Goal: Task Accomplishment & Management: Use online tool/utility

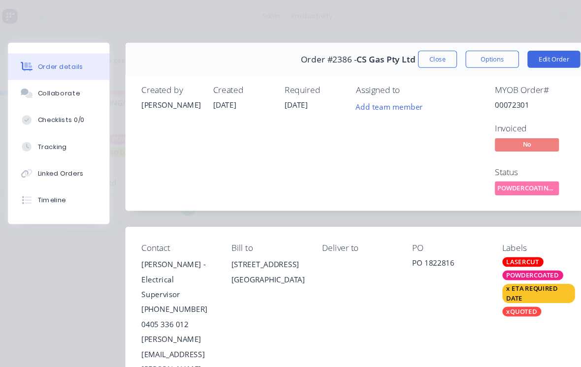
click at [401, 52] on button "Close" at bounding box center [419, 55] width 36 height 16
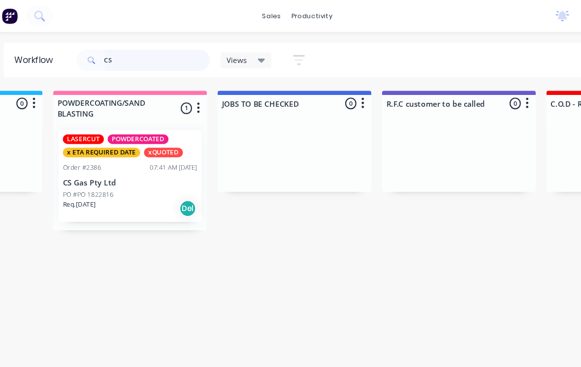
type input "C"
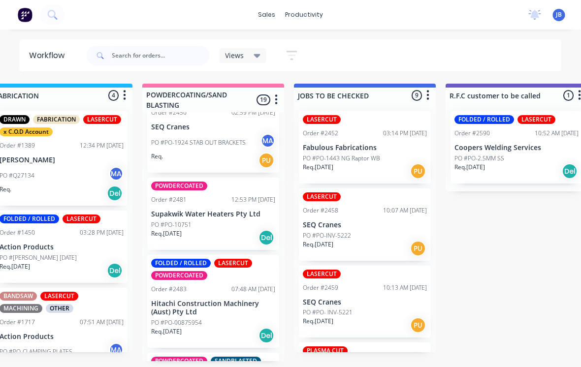
scroll to position [798, 0]
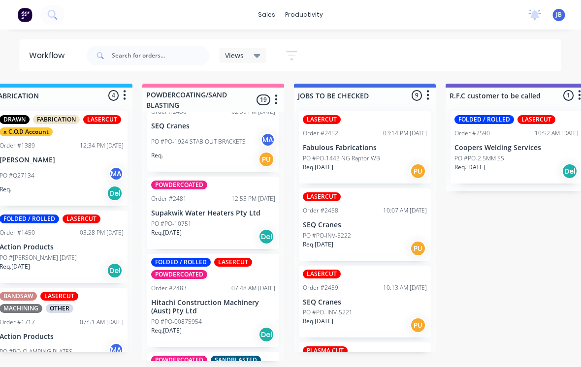
click at [174, 196] on div "Order #2481" at bounding box center [169, 198] width 35 height 9
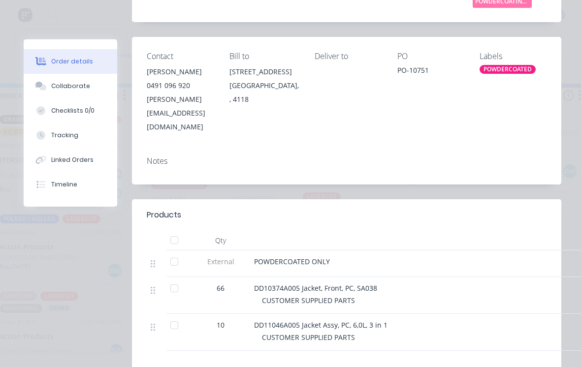
scroll to position [172, 0]
click at [54, 133] on div "Tracking" at bounding box center [64, 135] width 27 height 9
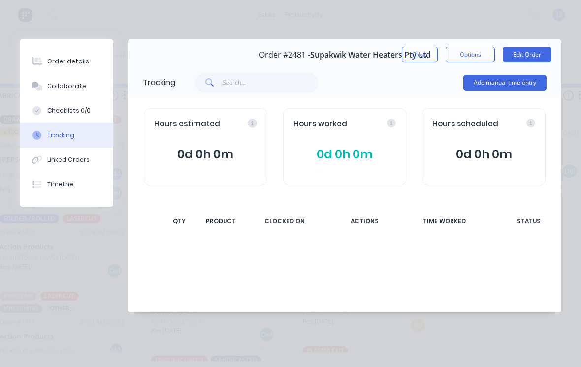
scroll to position [0, 0]
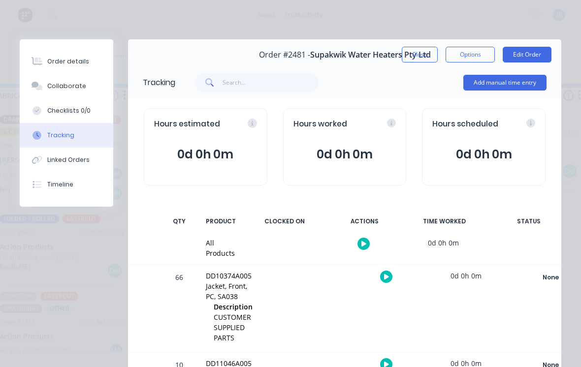
click at [514, 76] on button "Add manual time entry" at bounding box center [504, 83] width 83 height 16
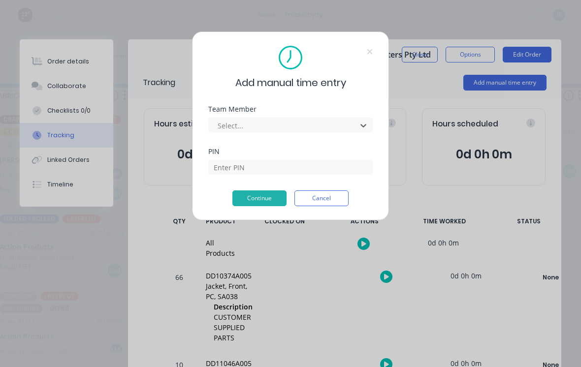
scroll to position [0, 788]
type input "[PERSON_NAME]"
click at [295, 164] on input at bounding box center [290, 167] width 164 height 15
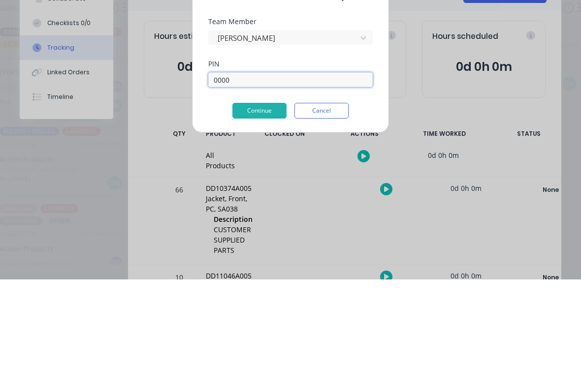
type input "0000"
click at [273, 190] on button "Continue" at bounding box center [259, 198] width 54 height 16
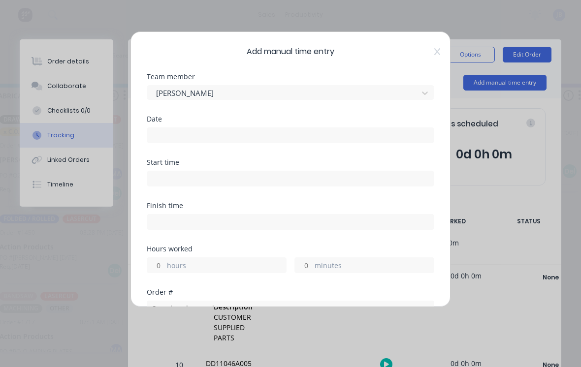
click at [273, 135] on input at bounding box center [290, 135] width 286 height 15
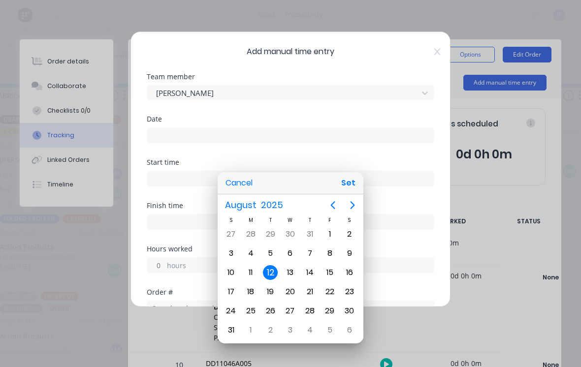
click at [353, 183] on button "Set" at bounding box center [348, 183] width 22 height 18
type input "[DATE]"
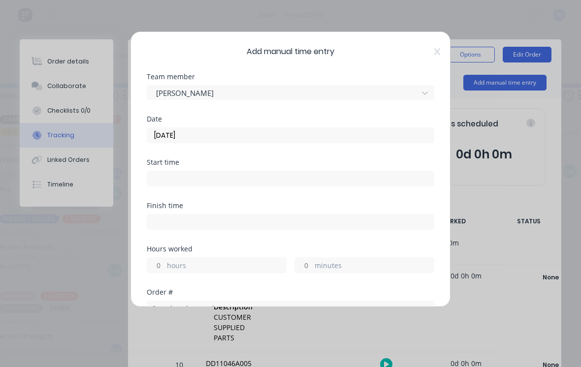
click at [157, 266] on input "hours" at bounding box center [155, 265] width 17 height 15
type input "4"
click at [327, 270] on label "minutes" at bounding box center [373, 266] width 119 height 12
click at [312, 270] on input "minutes" at bounding box center [303, 265] width 17 height 15
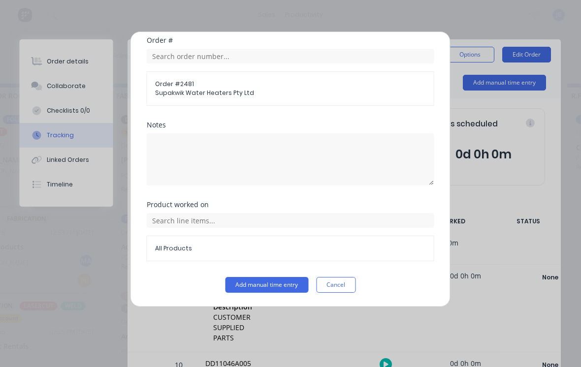
scroll to position [252, 0]
type input "30"
click at [266, 290] on button "Add manual time entry" at bounding box center [266, 285] width 83 height 16
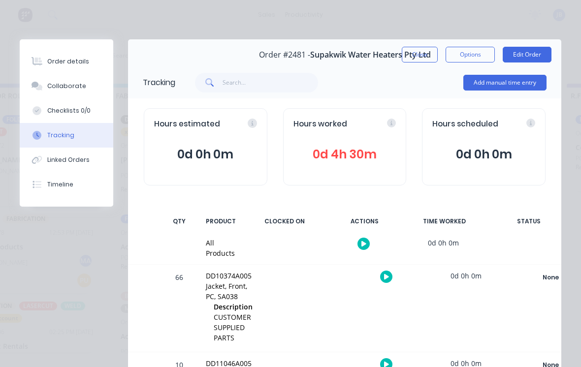
click at [416, 56] on button "Close" at bounding box center [419, 55] width 36 height 16
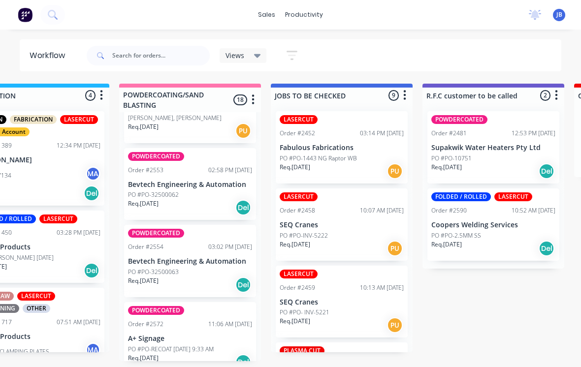
scroll to position [1350, 0]
click at [194, 258] on p "Bevtech Engineering & Automation" at bounding box center [190, 262] width 124 height 8
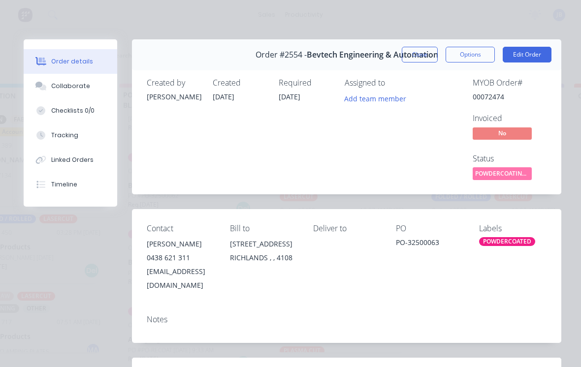
click at [412, 61] on button "Close" at bounding box center [419, 55] width 36 height 16
